Goal: Task Accomplishment & Management: Use online tool/utility

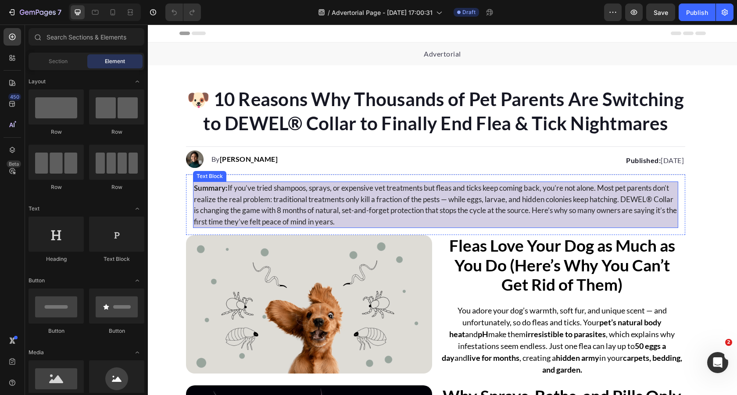
click at [364, 205] on p "Summary: If you’ve tried shampoos, sprays, or expensive vet treatments but flea…" at bounding box center [435, 204] width 483 height 45
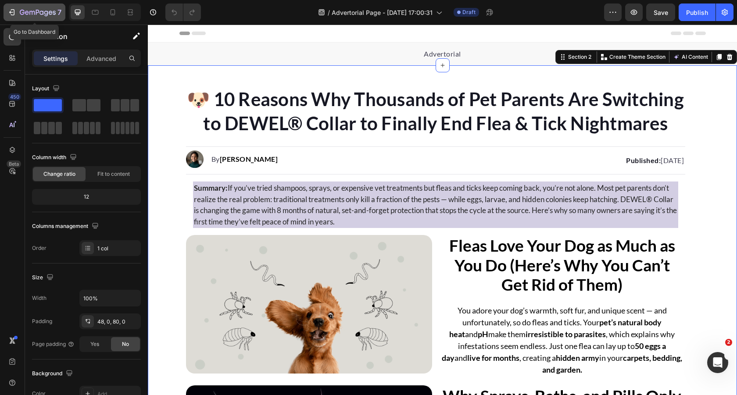
click at [40, 11] on icon "button" at bounding box center [41, 13] width 4 height 4
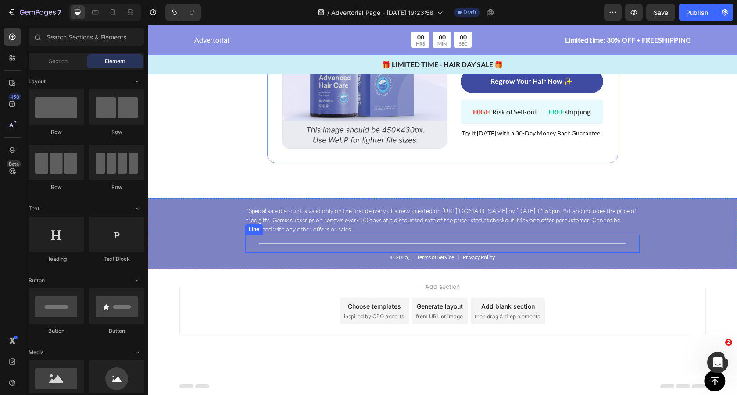
scroll to position [3362, 0]
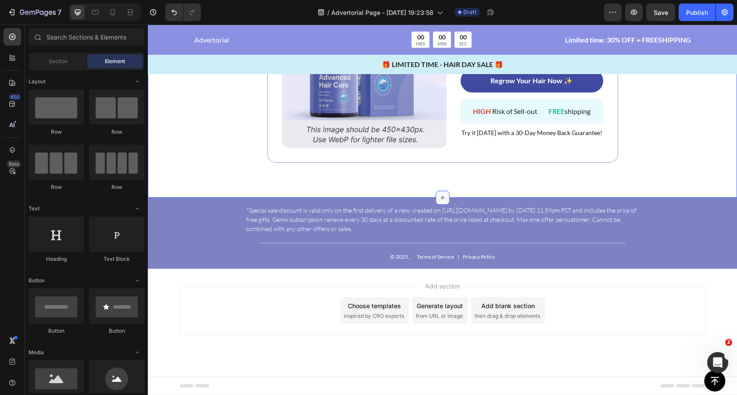
click at [445, 195] on icon at bounding box center [442, 197] width 7 height 7
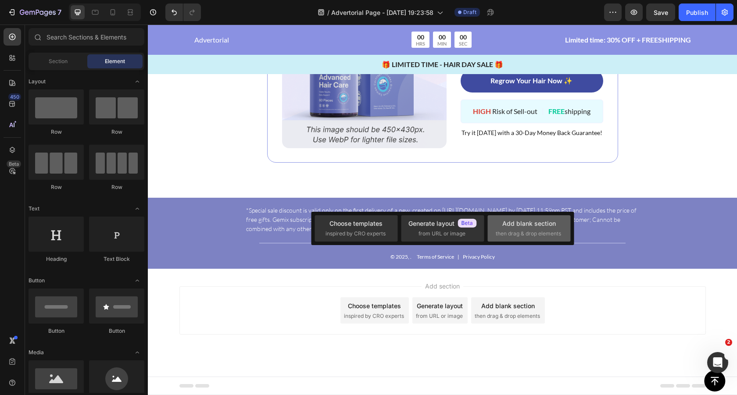
click at [511, 227] on div "Add blank section" at bounding box center [528, 223] width 53 height 9
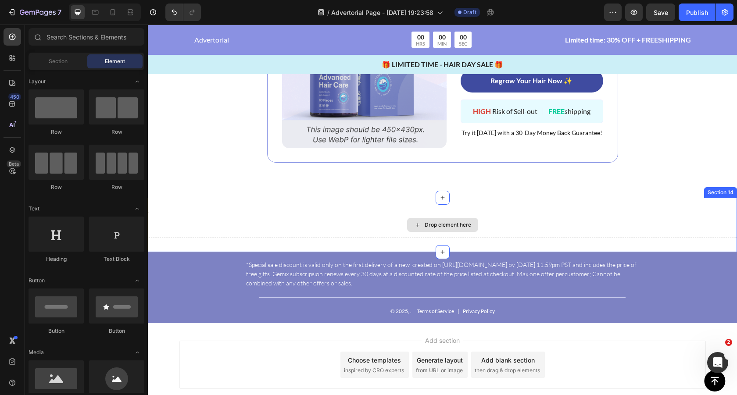
click at [434, 225] on div "Drop element here" at bounding box center [447, 224] width 46 height 7
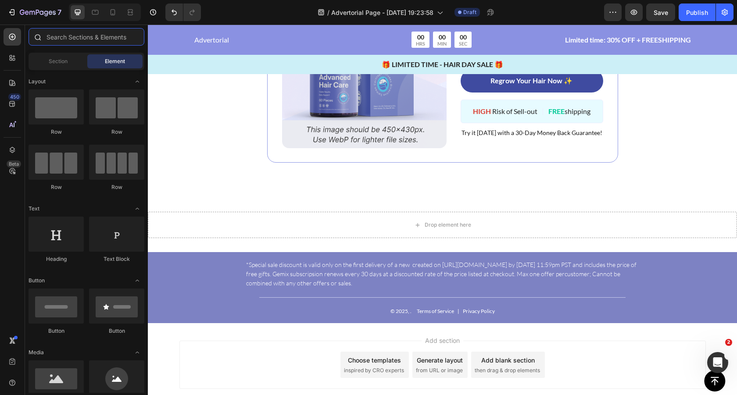
click at [67, 41] on input "text" at bounding box center [87, 37] width 116 height 18
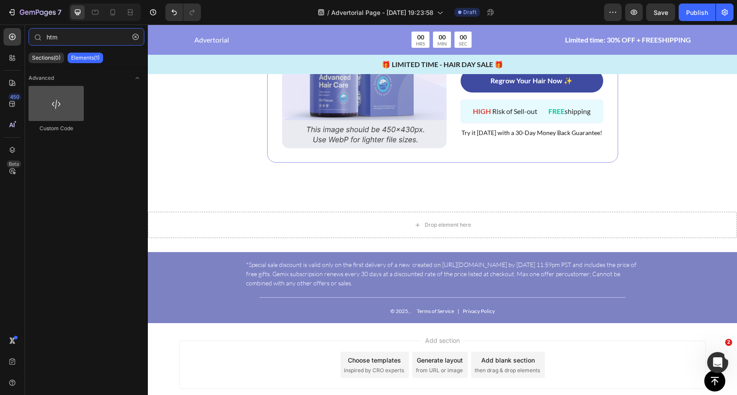
type input "htm"
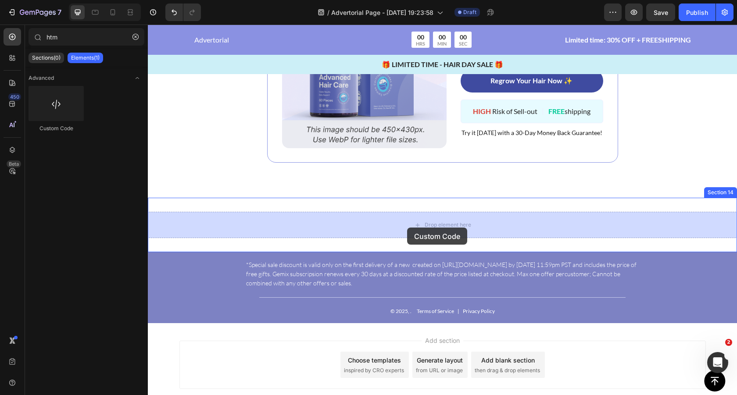
drag, startPoint x: 208, startPoint y: 133, endPoint x: 407, endPoint y: 227, distance: 219.7
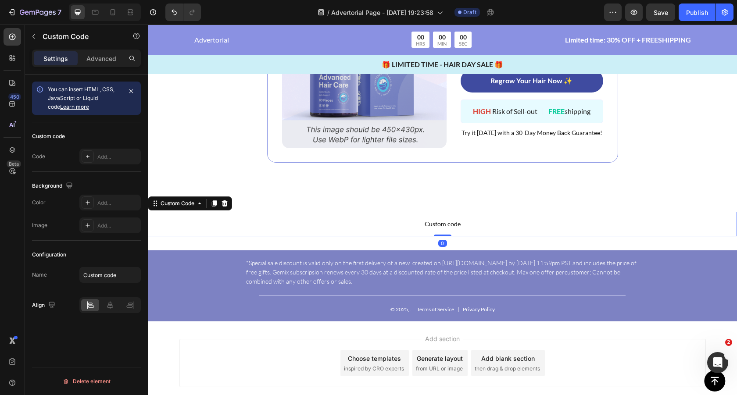
click at [429, 223] on span "Custom code" at bounding box center [442, 224] width 589 height 11
click at [439, 225] on span "Custom code" at bounding box center [442, 224] width 589 height 11
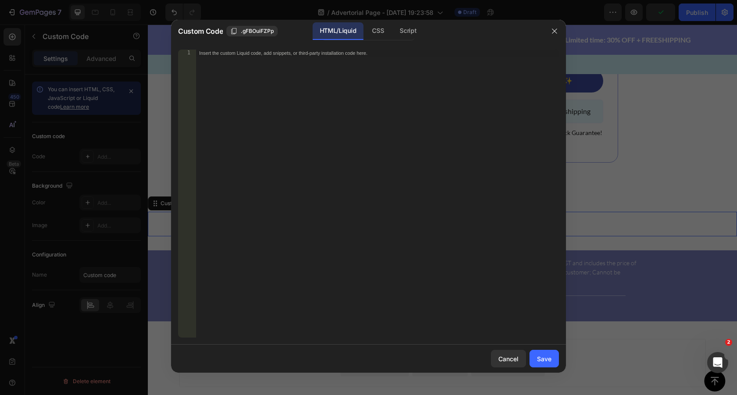
click at [398, 138] on div "Insert the custom Liquid code, add snippets, or third-party installation code h…" at bounding box center [377, 201] width 363 height 302
paste textarea "</html>"
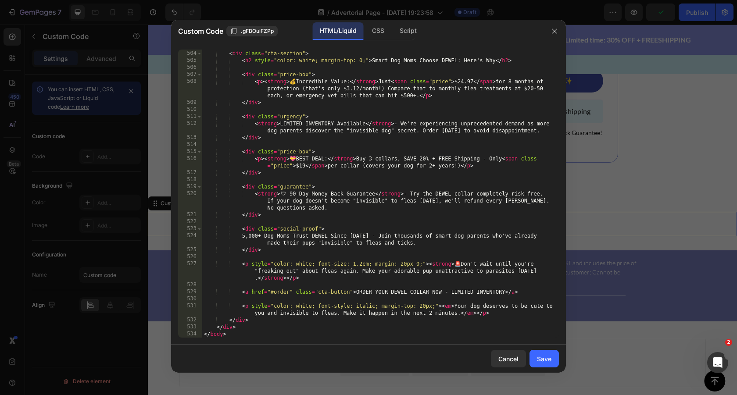
scroll to position [3760, 0]
type textarea "</body> </html>"
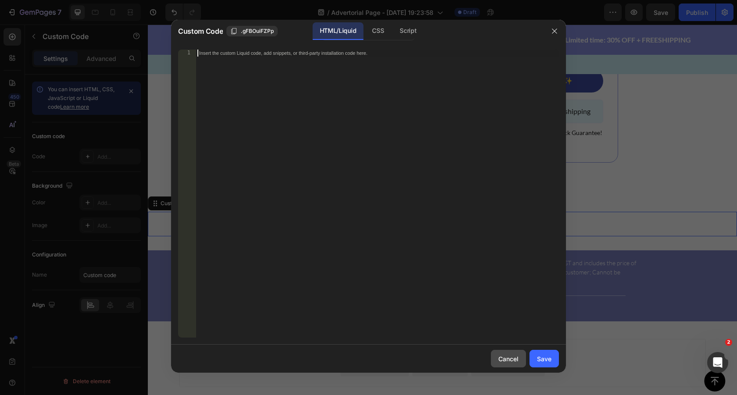
paste textarea "</html>"
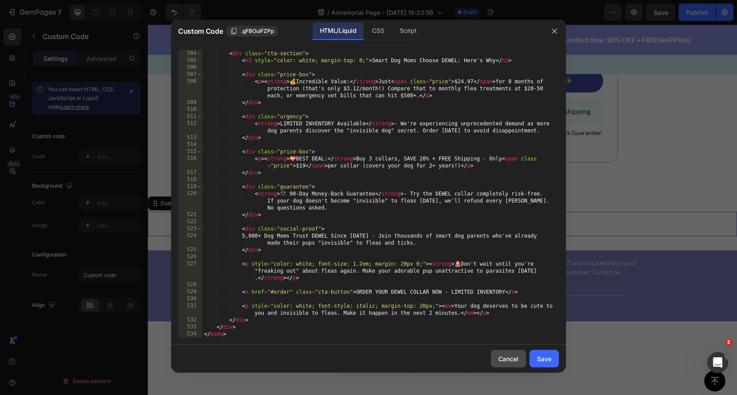
type textarea "</body> </html>"
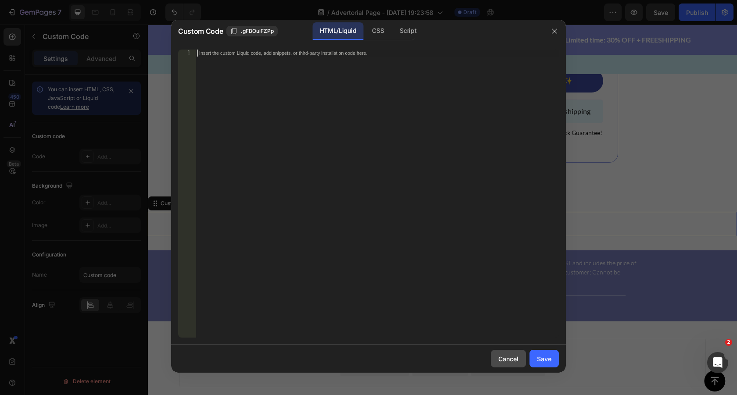
paste textarea "</html>"
type textarea "</html>"
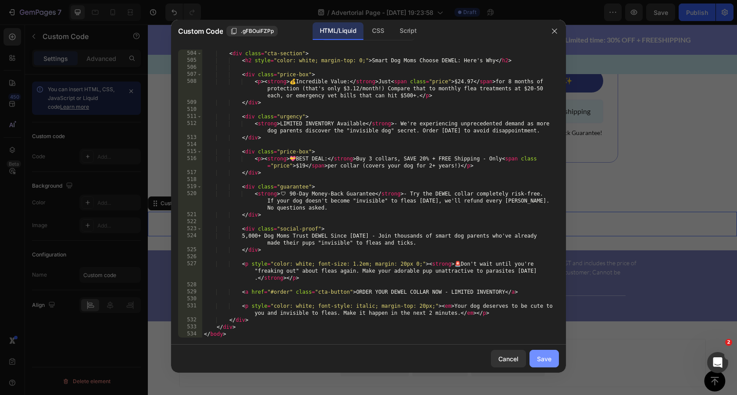
click at [540, 361] on div "Save" at bounding box center [544, 358] width 14 height 9
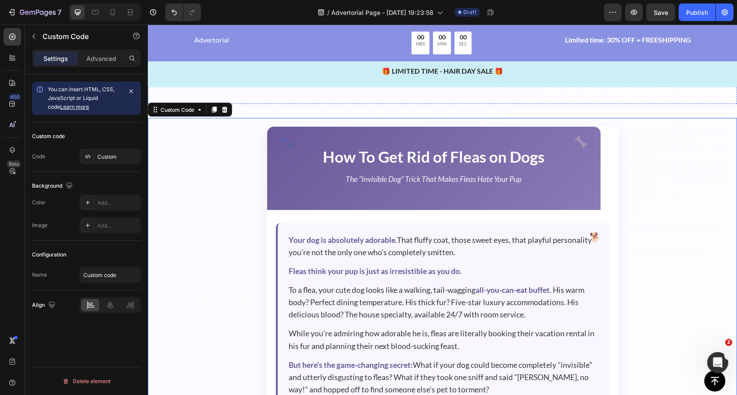
scroll to position [3503, 0]
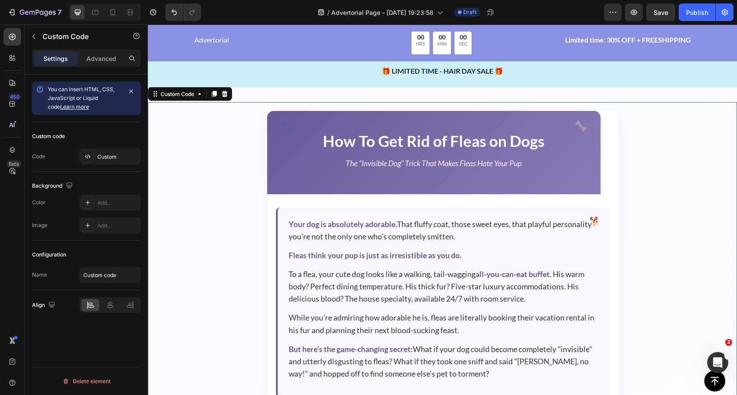
click at [408, 140] on h1 "How To Get Rid of Fleas on Dogs" at bounding box center [434, 140] width 316 height 25
click at [439, 143] on h1 "How To Get Rid of Fleas on Dogs" at bounding box center [434, 140] width 316 height 25
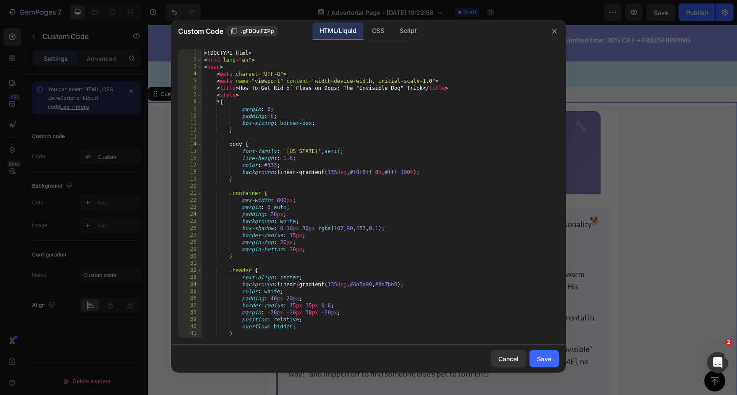
type textarea "body {"
click at [439, 143] on div "<! DOCTYPE html > < html lang = "en" > < head > < meta charset = "UTF-8" > < me…" at bounding box center [380, 201] width 357 height 302
click at [508, 361] on div "Cancel" at bounding box center [508, 358] width 20 height 9
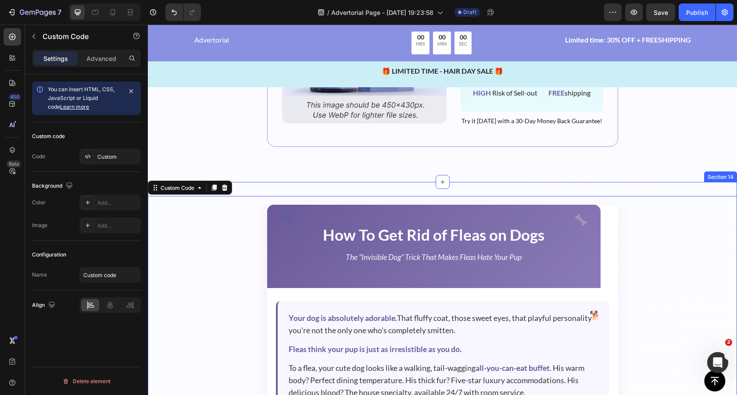
scroll to position [3419, 0]
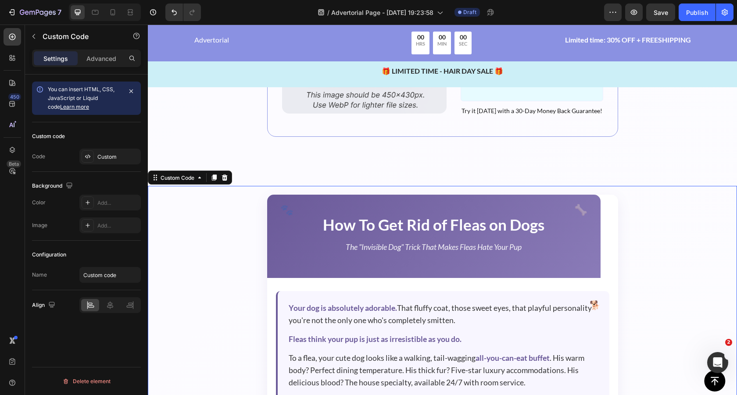
click at [429, 225] on h1 "How To Get Rid of Fleas on Dogs" at bounding box center [434, 224] width 316 height 25
click at [415, 245] on p "The "Invisible Dog" Trick That Makes Fleas Hate Your Pup" at bounding box center [434, 247] width 316 height 12
click at [442, 263] on div "How To Get Rid of Fleas on Dogs The "Invisible Dog" Trick That Makes Fleas Hate…" at bounding box center [433, 236] width 333 height 83
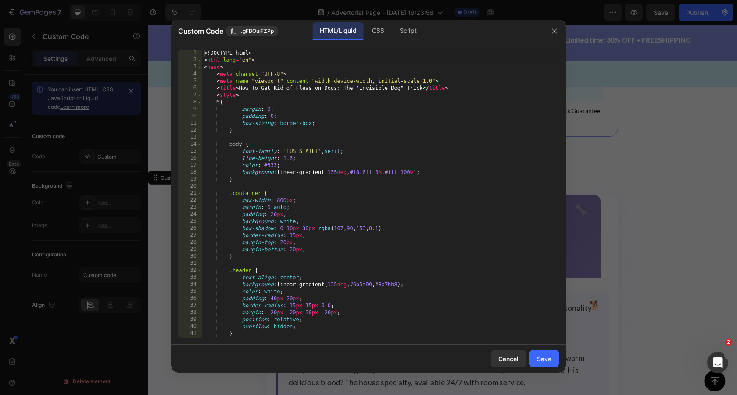
click at [382, 148] on div "<! DOCTYPE html > < html lang = "en" > < head > < meta charset = "UTF-8" > < me…" at bounding box center [380, 201] width 357 height 302
type textarea "</body> </html>"
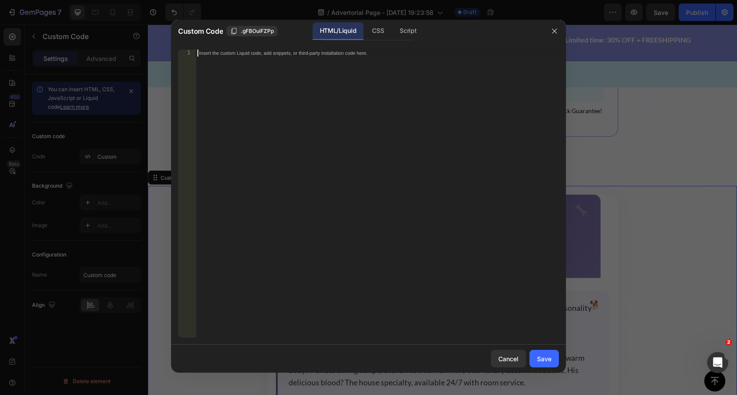
paste textarea "</html>"
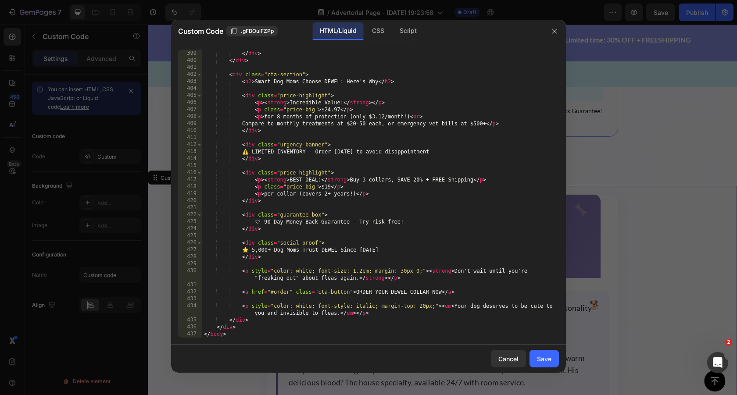
type textarea "</body> </html>"
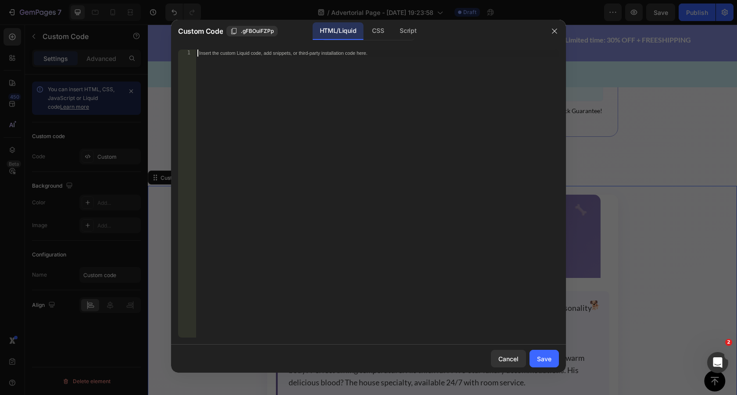
paste textarea "</html>"
type textarea "</html>"
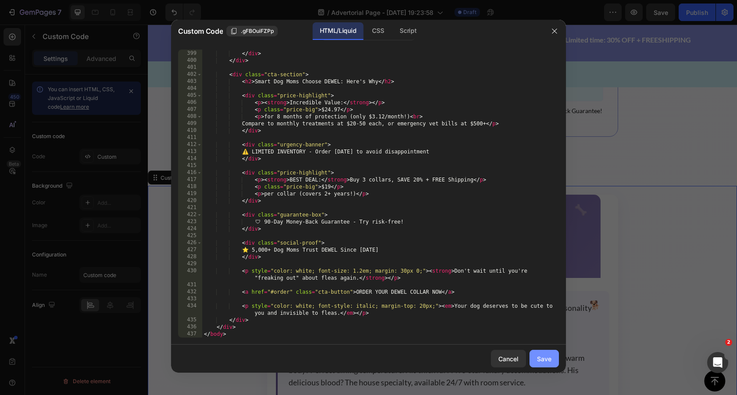
click at [544, 361] on div "Save" at bounding box center [544, 358] width 14 height 9
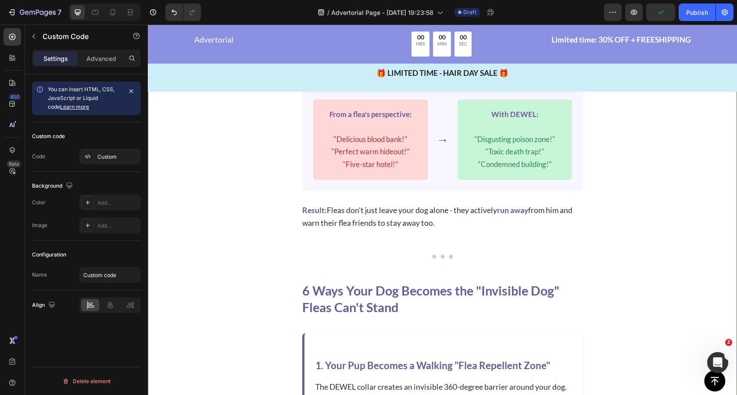
scroll to position [4661, 0]
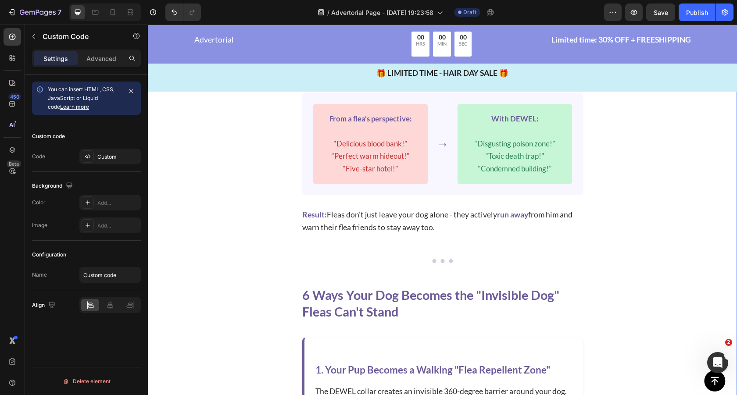
click at [442, 263] on div "• • •" at bounding box center [442, 261] width 281 height 18
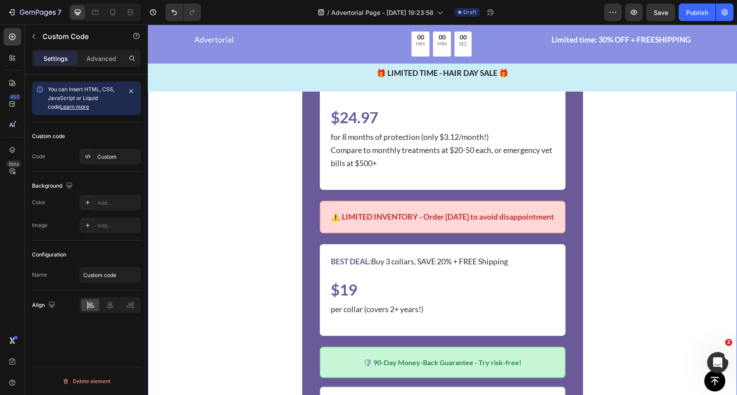
scroll to position [5757, 0]
